Goal: Check status: Check status

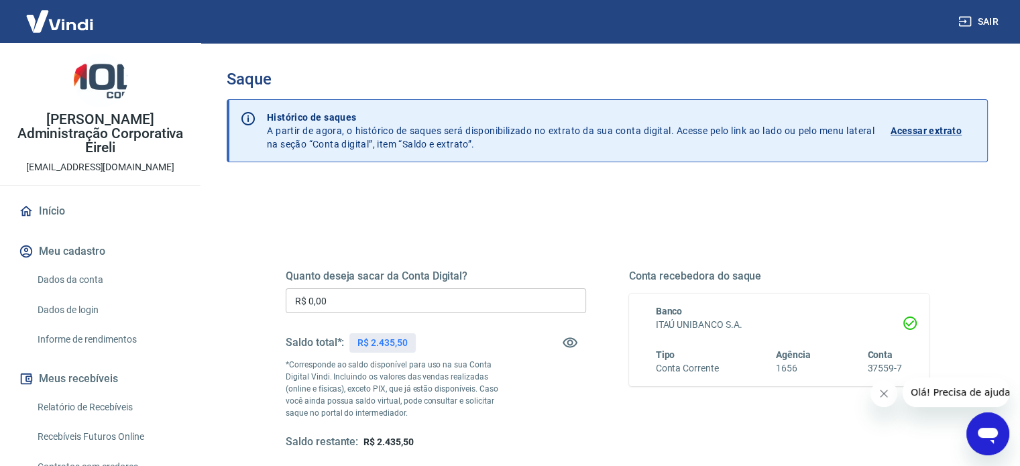
click at [325, 125] on p "Histórico de saques A partir de agora, o histórico de saques será disponibiliza…" at bounding box center [571, 131] width 608 height 40
click at [419, 144] on p "Histórico de saques A partir de agora, o histórico de saques será disponibiliza…" at bounding box center [571, 131] width 608 height 40
click at [917, 132] on p "Acessar extrato" at bounding box center [926, 130] width 71 height 13
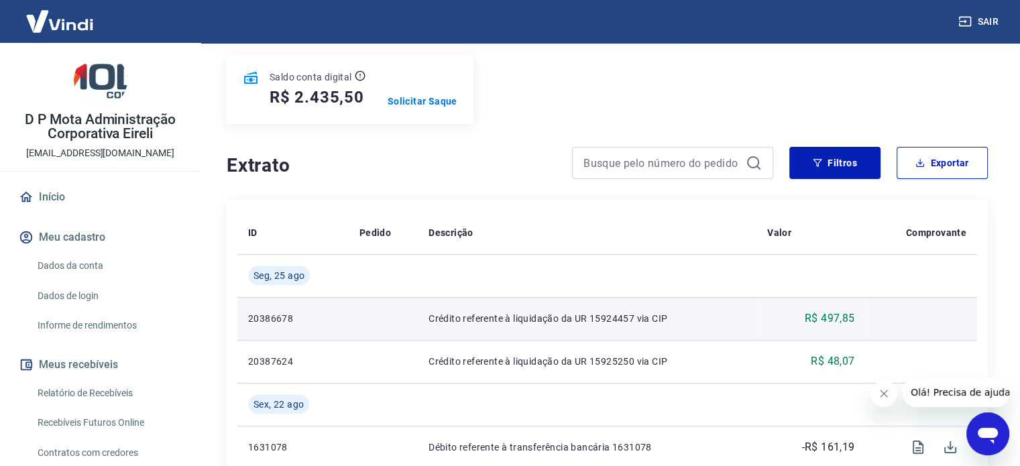
scroll to position [268, 0]
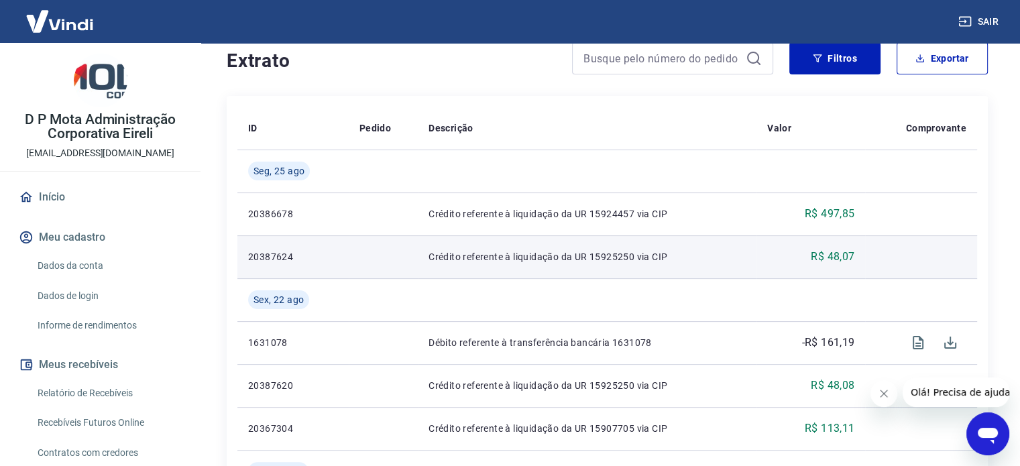
click at [456, 256] on p "Crédito referente à liquidação da UR 15925250 via CIP" at bounding box center [587, 256] width 317 height 13
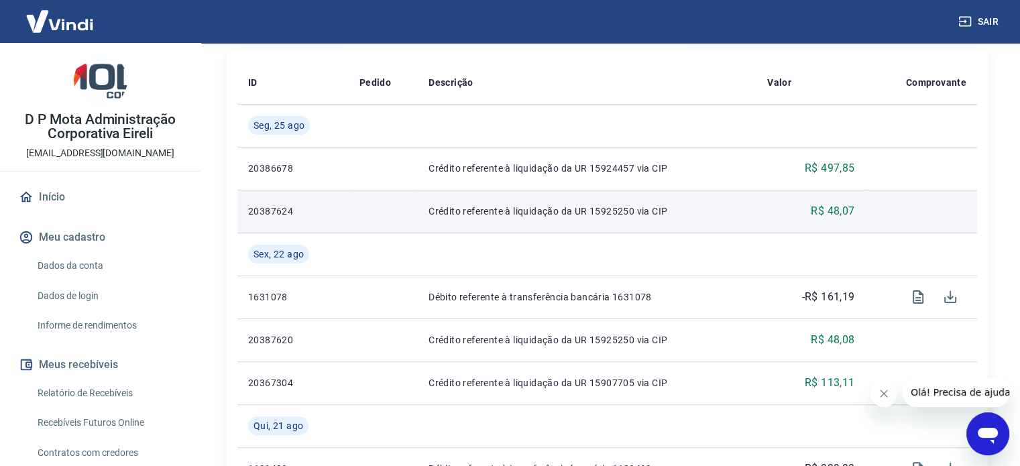
scroll to position [402, 0]
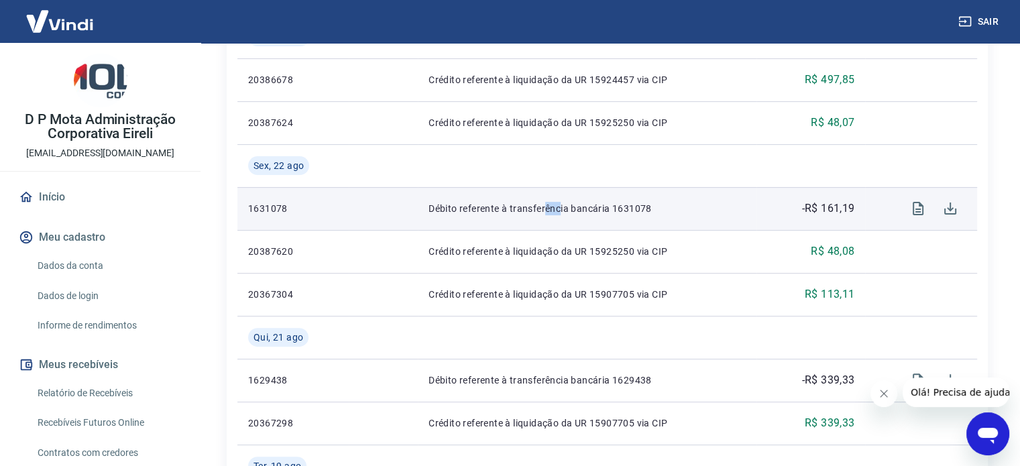
drag, startPoint x: 542, startPoint y: 211, endPoint x: 557, endPoint y: 212, distance: 14.8
click at [557, 212] on p "Débito referente à transferência bancária 1631078" at bounding box center [587, 208] width 317 height 13
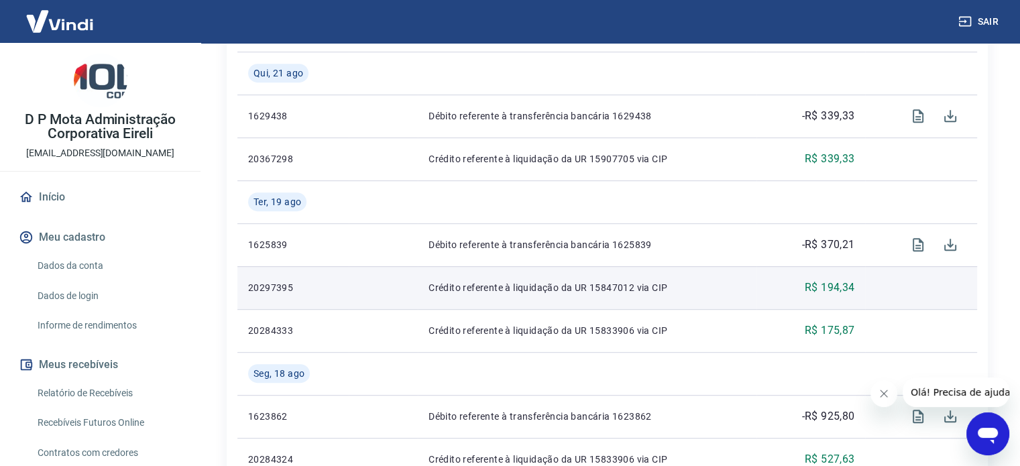
scroll to position [604, 0]
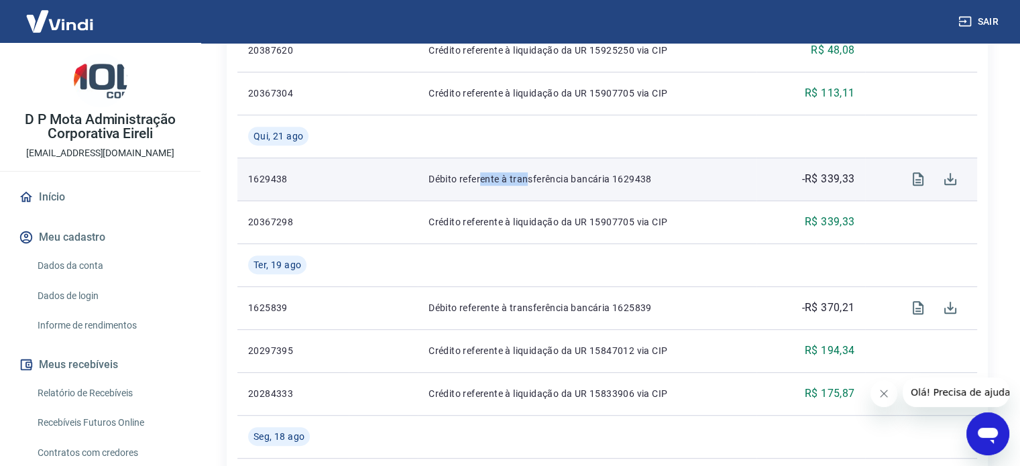
drag, startPoint x: 480, startPoint y: 178, endPoint x: 528, endPoint y: 179, distance: 48.3
click at [528, 179] on p "Débito referente à transferência bancária 1629438" at bounding box center [587, 178] width 317 height 13
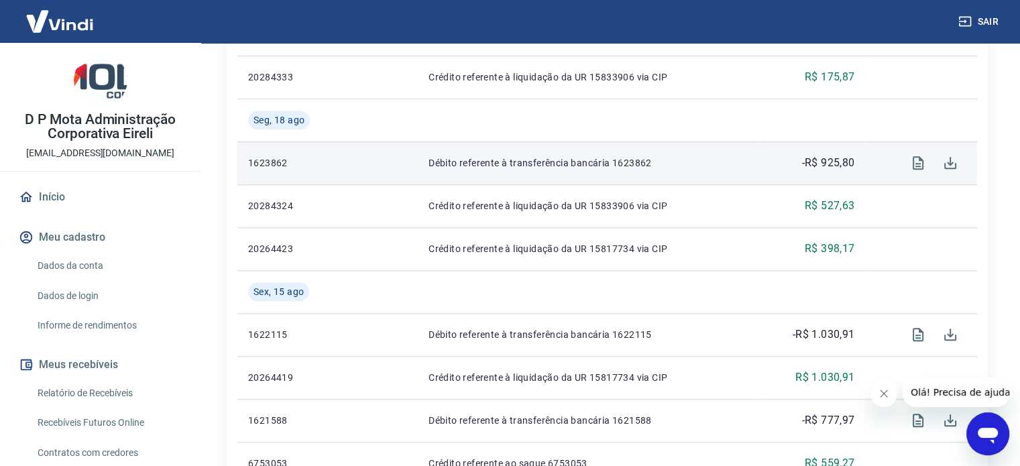
scroll to position [939, 0]
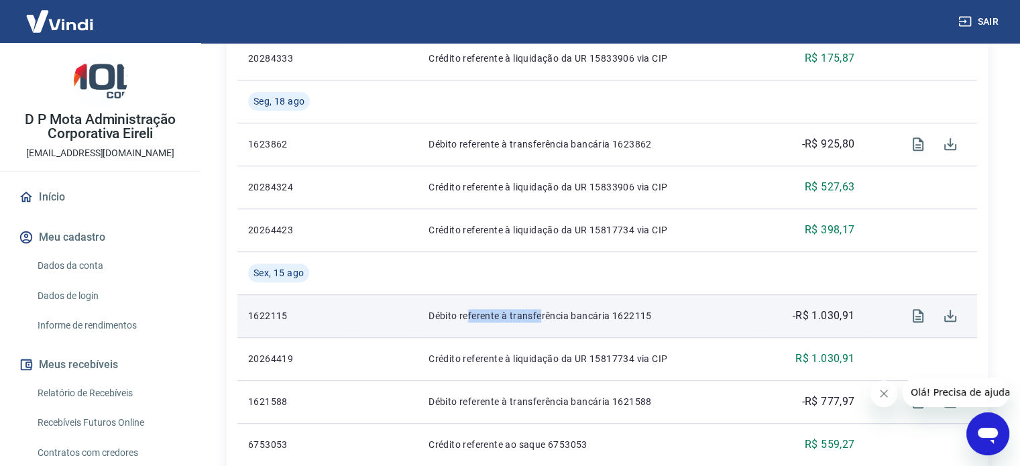
drag, startPoint x: 464, startPoint y: 321, endPoint x: 540, endPoint y: 313, distance: 76.2
click at [540, 313] on p "Débito referente à transferência bancária 1622115" at bounding box center [587, 315] width 317 height 13
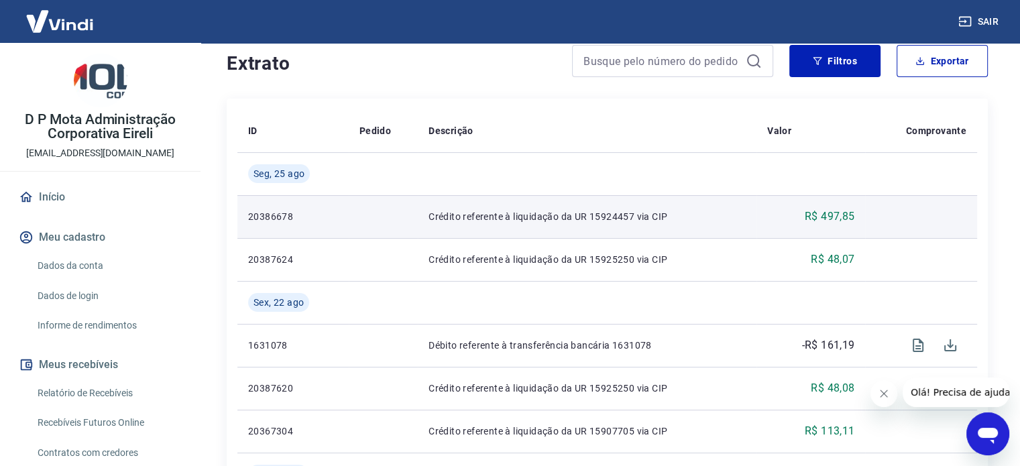
scroll to position [268, 0]
